Goal: Register for event/course

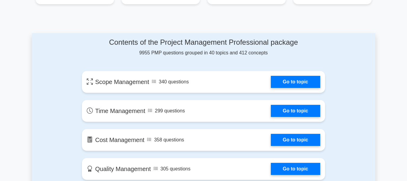
scroll to position [305, 0]
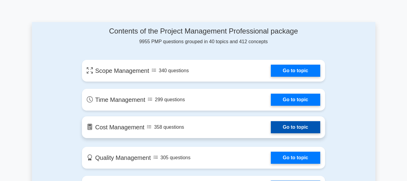
click at [293, 133] on link "Go to topic" at bounding box center [295, 127] width 49 height 12
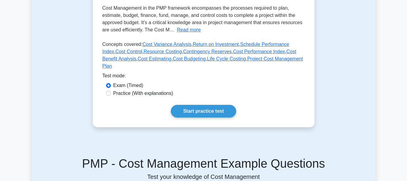
scroll to position [133, 0]
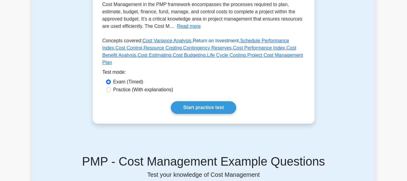
click at [222, 43] on link "Return on Investment" at bounding box center [216, 40] width 46 height 5
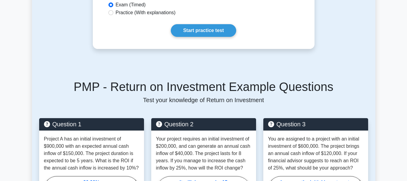
scroll to position [145, 0]
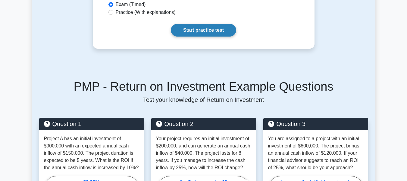
click at [206, 36] on link "Start practice test" at bounding box center [203, 30] width 65 height 13
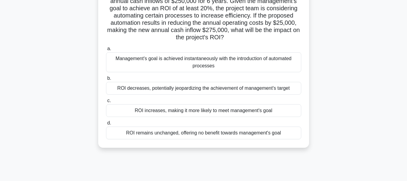
scroll to position [49, 0]
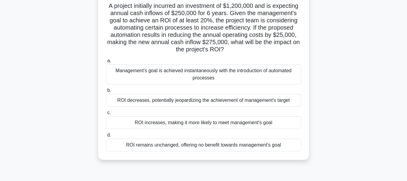
click at [204, 101] on div "ROI decreases, potentially jeopardizing the achievement of management's target" at bounding box center [203, 100] width 195 height 13
click at [106, 92] on input "b. ROI decreases, potentially jeopardizing the achievement of management's targ…" at bounding box center [106, 90] width 0 height 4
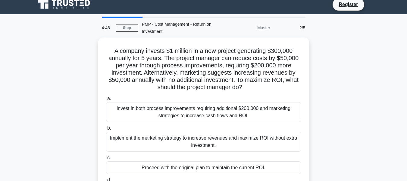
scroll to position [0, 0]
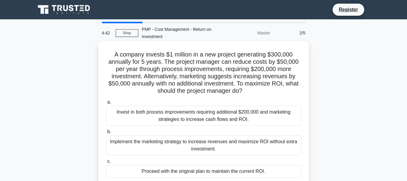
click at [181, 146] on div "Implement the marketing strategy to increase revenues and maximize ROI without …" at bounding box center [203, 145] width 195 height 20
click at [106, 133] on input "b. Implement the marketing strategy to increase revenues and maximize ROI witho…" at bounding box center [106, 132] width 0 height 4
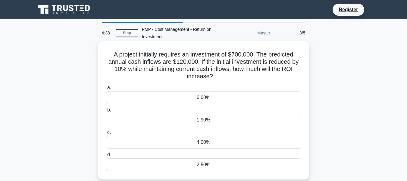
click at [188, 124] on div "1.90%" at bounding box center [203, 119] width 195 height 13
click at [106, 112] on input "b. 1.90%" at bounding box center [106, 110] width 0 height 4
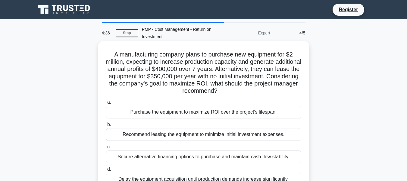
click at [188, 134] on div "Recommend leasing the equipment to minimize initial investment expenses." at bounding box center [203, 134] width 195 height 13
click at [106, 126] on input "b. Recommend leasing the equipment to minimize initial investment expenses." at bounding box center [106, 124] width 0 height 4
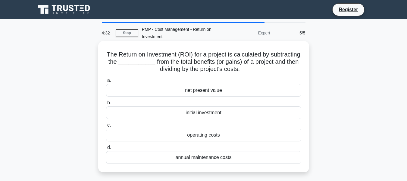
click at [196, 117] on div "initial investment" at bounding box center [203, 112] width 195 height 13
click at [106, 105] on input "b. initial investment" at bounding box center [106, 103] width 0 height 4
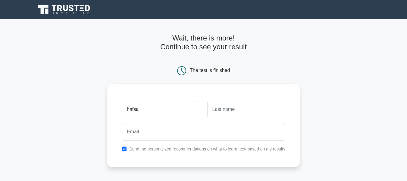
type input "hafsa"
click at [221, 108] on input "text" at bounding box center [246, 108] width 78 height 17
type input "abutwalb"
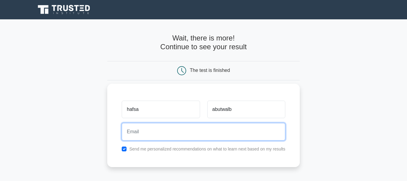
click at [205, 132] on input "email" at bounding box center [204, 131] width 164 height 17
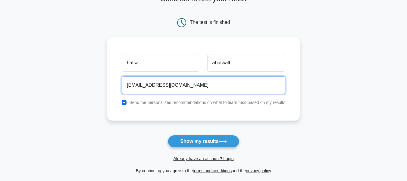
scroll to position [48, 0]
type input "[EMAIL_ADDRESS][DOMAIN_NAME]"
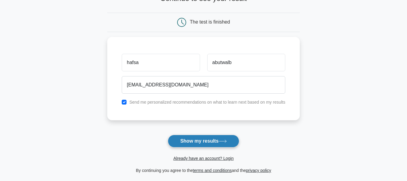
click at [215, 144] on button "Show my results" at bounding box center [203, 140] width 71 height 13
